Goal: Task Accomplishment & Management: Manage account settings

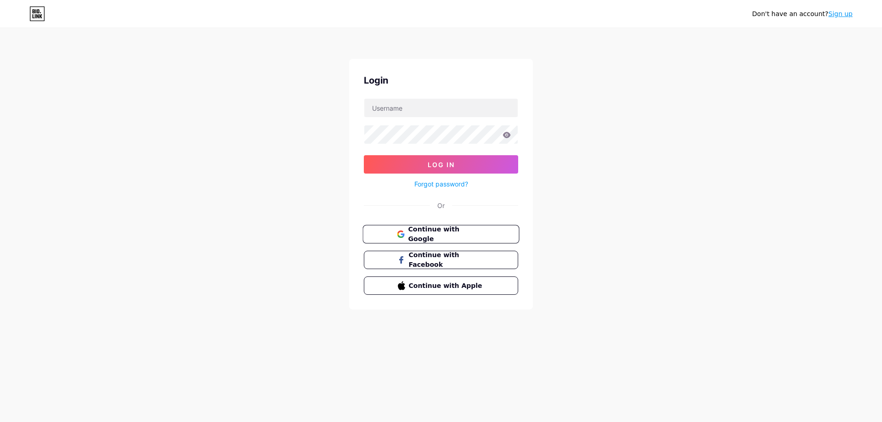
click at [421, 232] on span "Continue with Google" at bounding box center [446, 235] width 77 height 20
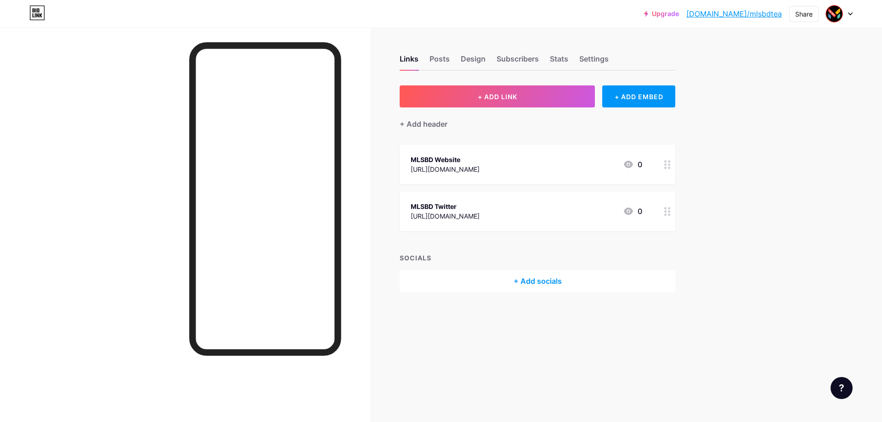
click at [523, 215] on div "MLSBD Twitter [URL][DOMAIN_NAME] 0" at bounding box center [526, 211] width 231 height 21
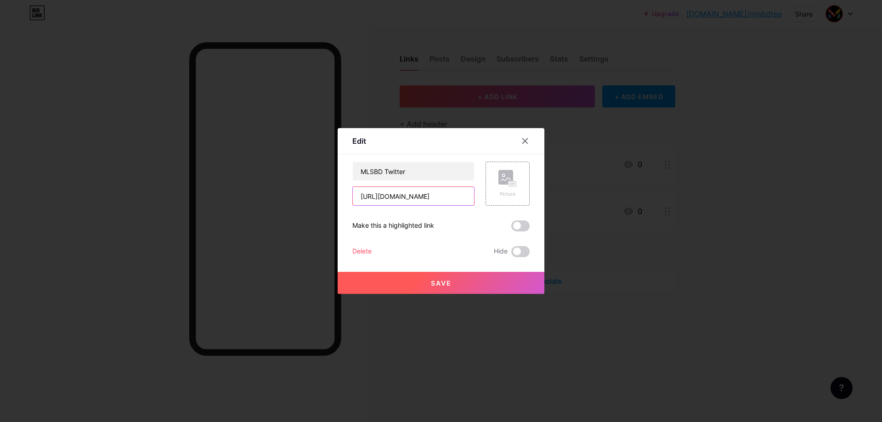
drag, startPoint x: 443, startPoint y: 197, endPoint x: 449, endPoint y: 197, distance: 6.0
click at [443, 197] on input "[URL][DOMAIN_NAME]" at bounding box center [413, 196] width 121 height 18
click at [530, 140] on div at bounding box center [525, 141] width 17 height 17
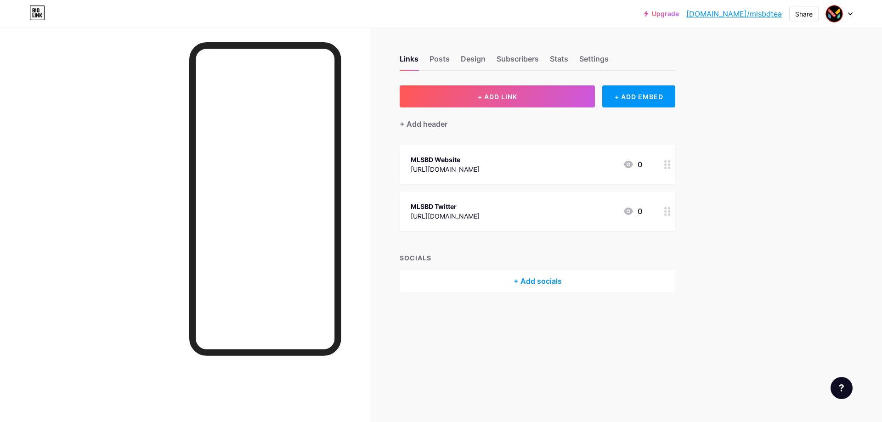
click at [528, 211] on div "MLSBD Twitter [URL][DOMAIN_NAME] 0" at bounding box center [526, 211] width 231 height 21
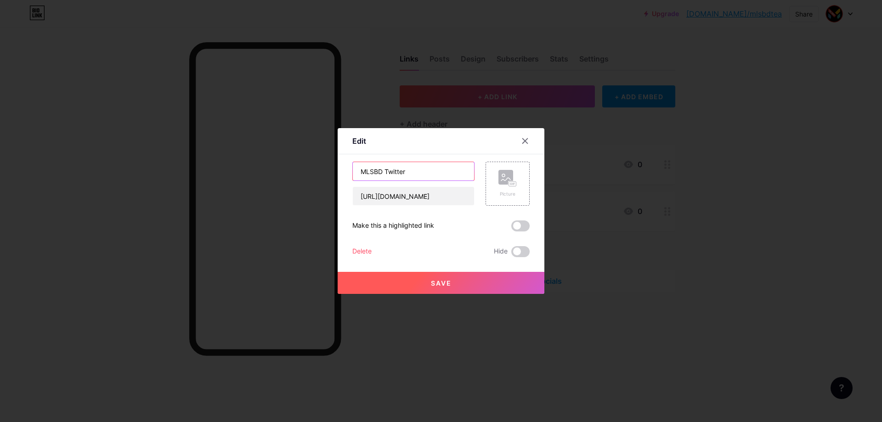
click at [397, 171] on input "MLSBD Twitter" at bounding box center [413, 171] width 121 height 18
drag, startPoint x: 386, startPoint y: 172, endPoint x: 460, endPoint y: 172, distance: 74.4
click at [460, 172] on input "MLSBD Twitter" at bounding box center [413, 171] width 121 height 18
type input "MLSBD Telegram"
click at [418, 197] on input "[URL][DOMAIN_NAME]" at bounding box center [413, 196] width 121 height 18
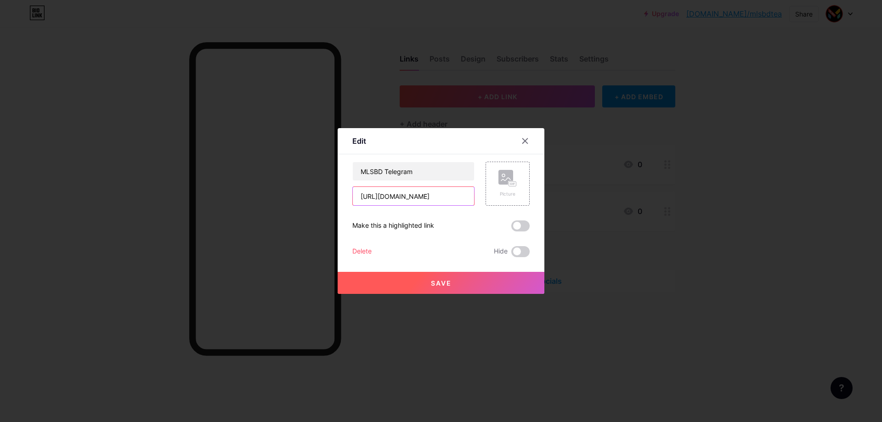
drag, startPoint x: 417, startPoint y: 195, endPoint x: 383, endPoint y: 200, distance: 34.3
click at [383, 200] on input "[URL][DOMAIN_NAME]" at bounding box center [413, 196] width 121 height 18
drag, startPoint x: 417, startPoint y: 197, endPoint x: 498, endPoint y: 194, distance: 81.3
click at [498, 194] on div "MLSBD Telegram [URL][DOMAIN_NAME] Picture" at bounding box center [440, 184] width 177 height 44
type input "[URL][DOMAIN_NAME]"
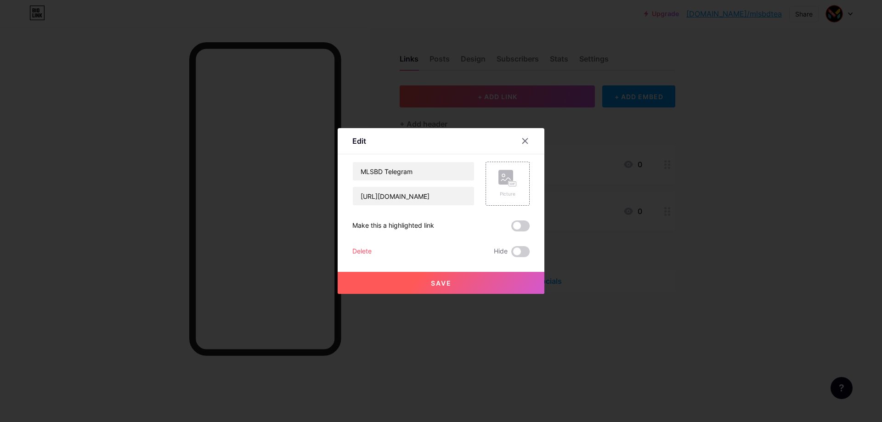
click at [445, 282] on span "Save" at bounding box center [441, 283] width 21 height 8
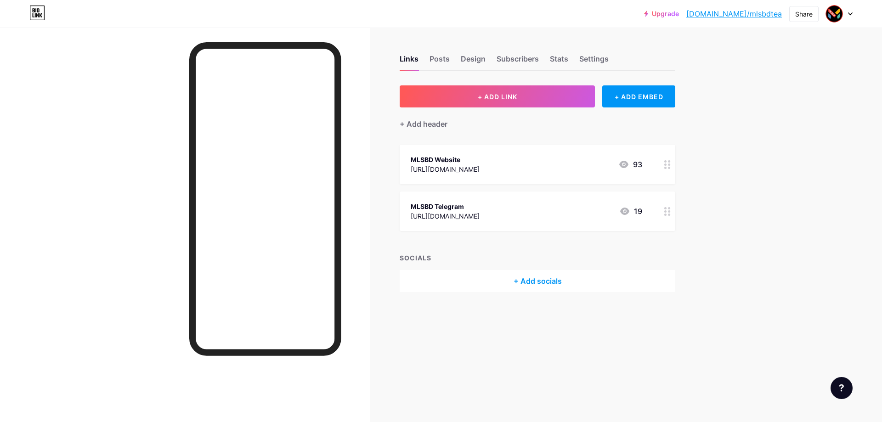
click at [499, 159] on div "MLSBD Website [URL][DOMAIN_NAME] 93" at bounding box center [526, 164] width 231 height 21
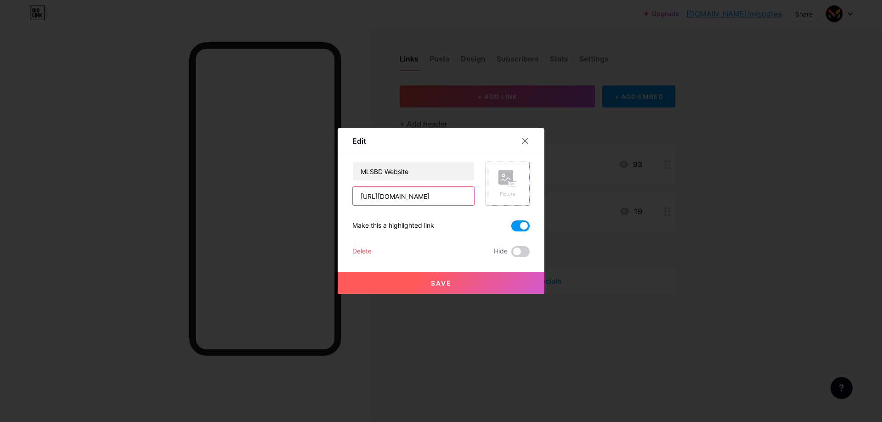
drag, startPoint x: 404, startPoint y: 195, endPoint x: 511, endPoint y: 198, distance: 107.0
click at [511, 198] on div "MLSBD Website [URL][DOMAIN_NAME] Picture" at bounding box center [440, 184] width 177 height 44
type input "[URL][DOMAIN_NAME]"
drag, startPoint x: 384, startPoint y: 170, endPoint x: 450, endPoint y: 173, distance: 65.3
click at [450, 173] on input "MLSBD Website" at bounding box center [413, 171] width 121 height 18
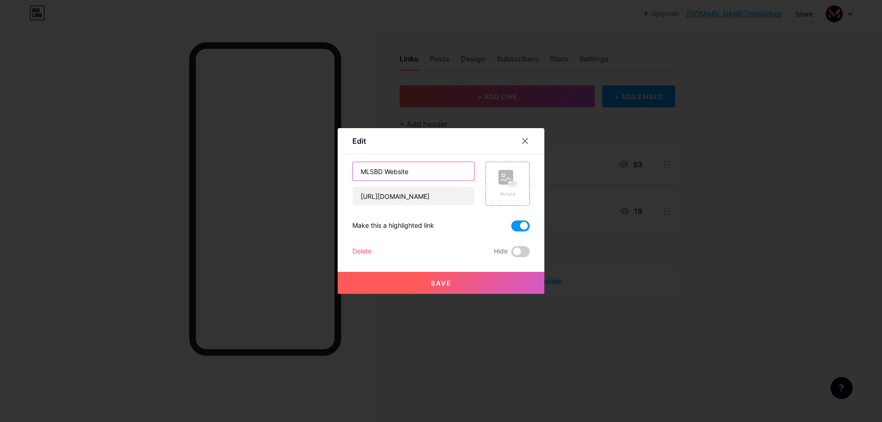
click at [450, 173] on input "MLSBD Website" at bounding box center [413, 171] width 121 height 18
drag, startPoint x: 386, startPoint y: 172, endPoint x: 444, endPoint y: 169, distance: 57.9
click at [444, 169] on input "MLSBD Website" at bounding box center [413, 171] width 121 height 18
type input "MLSBD Website"
click at [454, 288] on button "Save" at bounding box center [441, 283] width 207 height 22
